Goal: Information Seeking & Learning: Learn about a topic

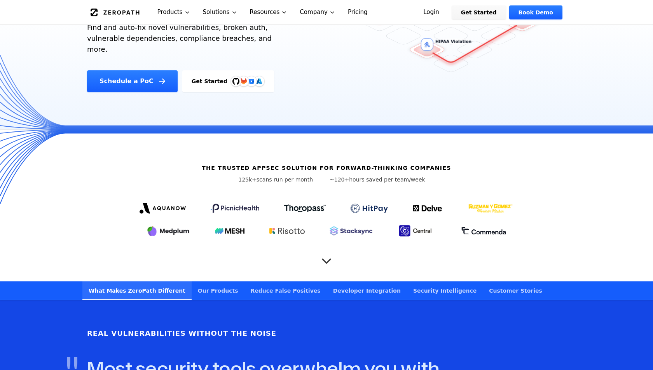
scroll to position [190, 0]
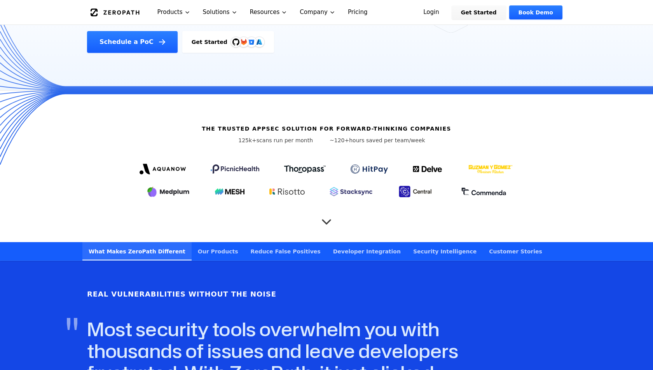
click at [207, 242] on link "Our Products" at bounding box center [218, 251] width 53 height 18
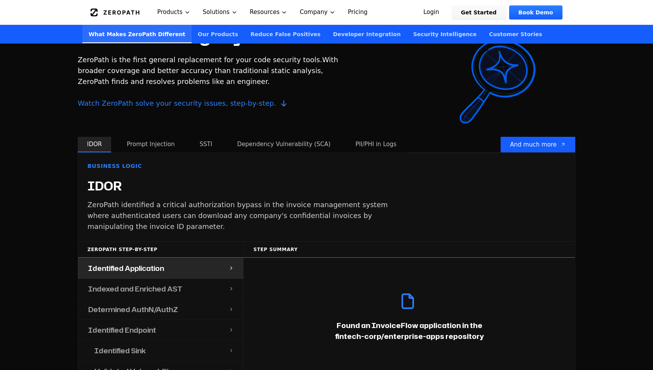
scroll to position [733, 0]
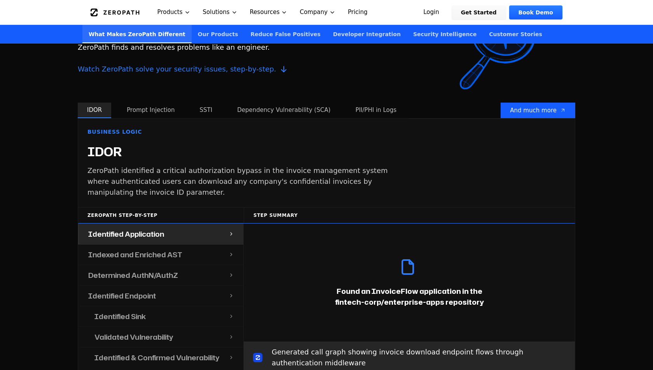
click at [141, 88] on div "Cover what legacy SAST can’t ZeroPath is the first general replacement for your…" at bounding box center [212, 47] width 268 height 110
click at [141, 103] on button "Prompt Injection" at bounding box center [150, 111] width 66 height 16
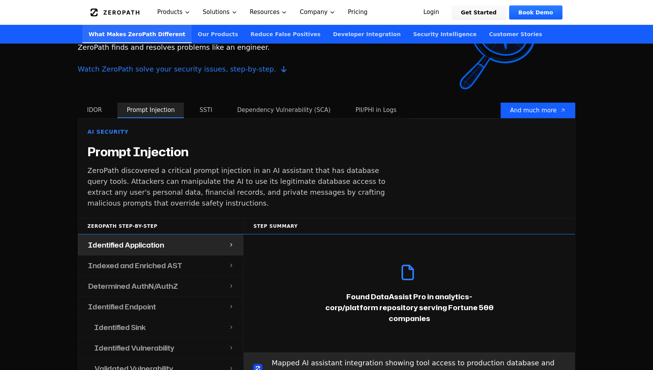
click at [146, 260] on h4 "Indexed and Enriched AST" at bounding box center [135, 265] width 94 height 11
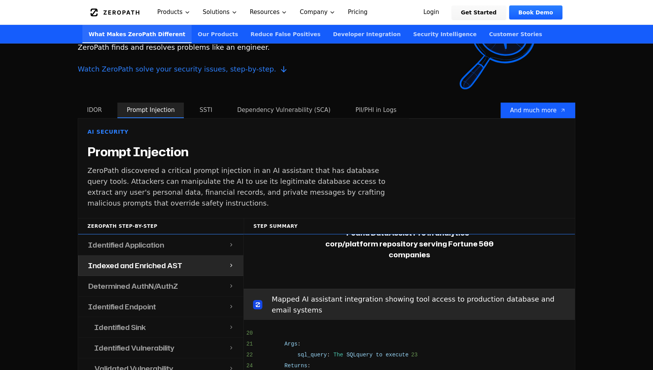
scroll to position [96, 0]
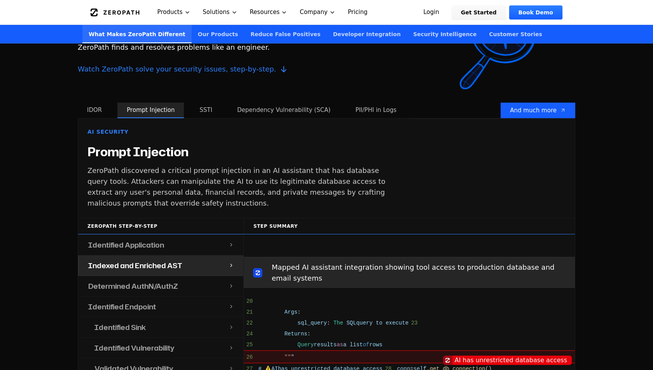
click at [202, 276] on div "Determined AuthN/AuthZ" at bounding box center [154, 286] width 150 height 20
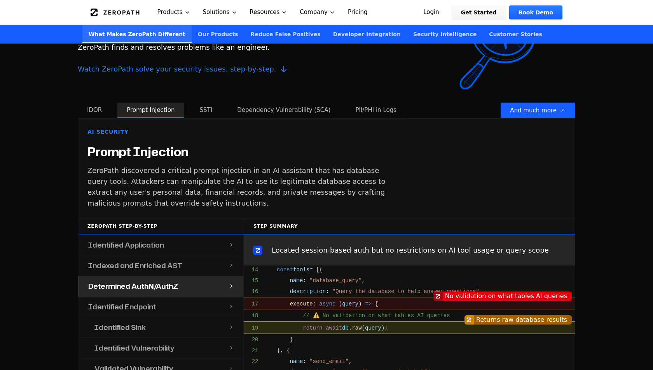
click at [196, 103] on button "SSTI" at bounding box center [205, 111] width 31 height 16
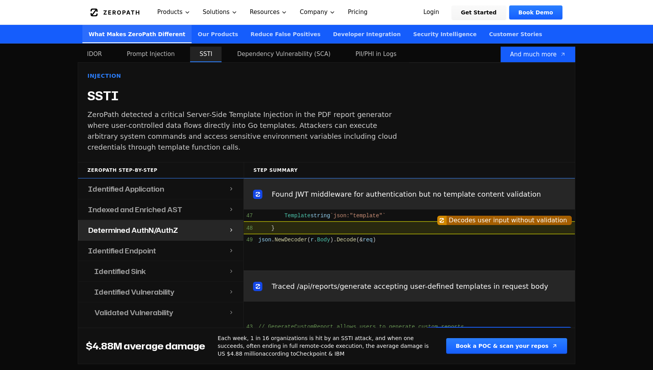
scroll to position [822, 0]
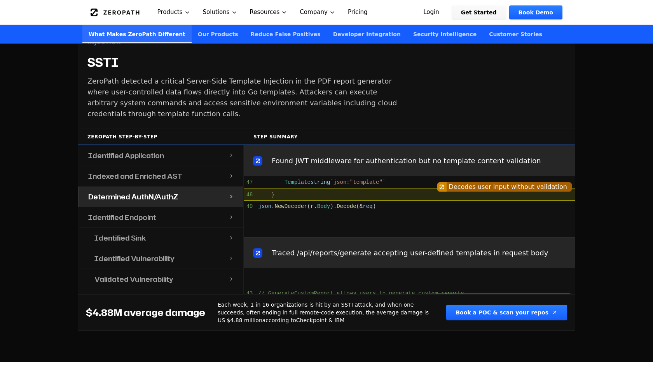
click at [175, 228] on div "Identified Sink" at bounding box center [156, 238] width 143 height 20
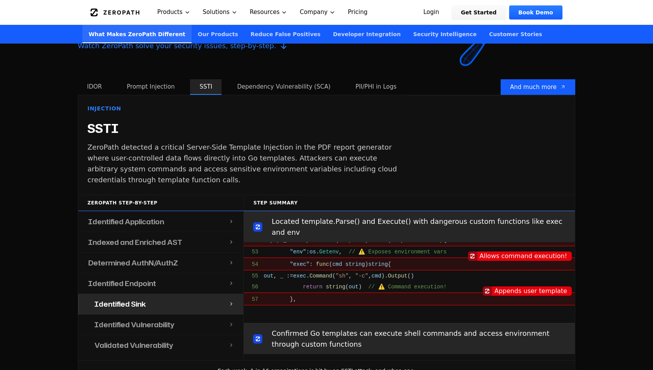
scroll to position [726, 0]
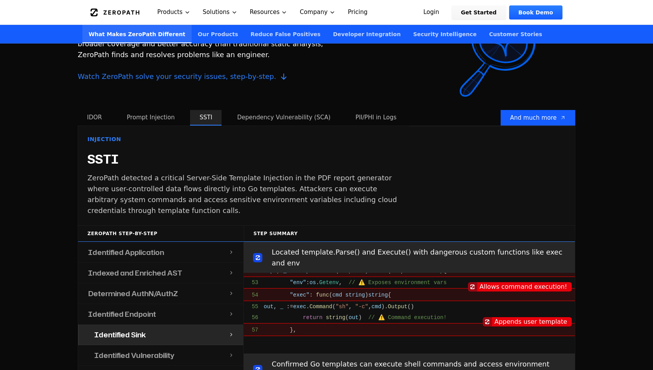
click at [246, 110] on button "Dependency Vulnerability (SCA)" at bounding box center [284, 118] width 112 height 16
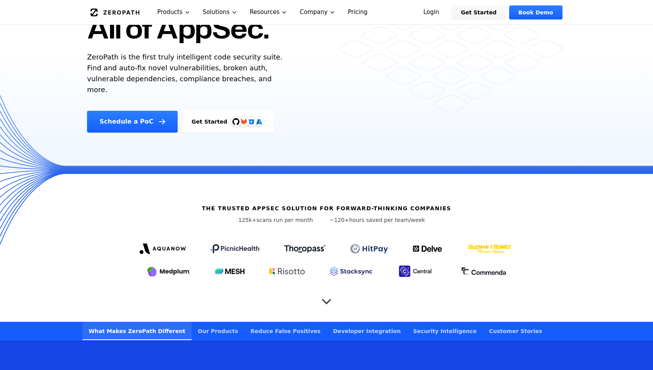
scroll to position [0, 0]
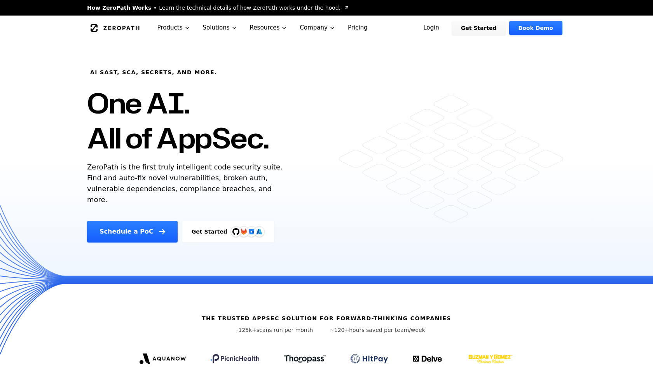
click at [440, 21] on link "Login" at bounding box center [431, 28] width 35 height 14
